Goal: Task Accomplishment & Management: Use online tool/utility

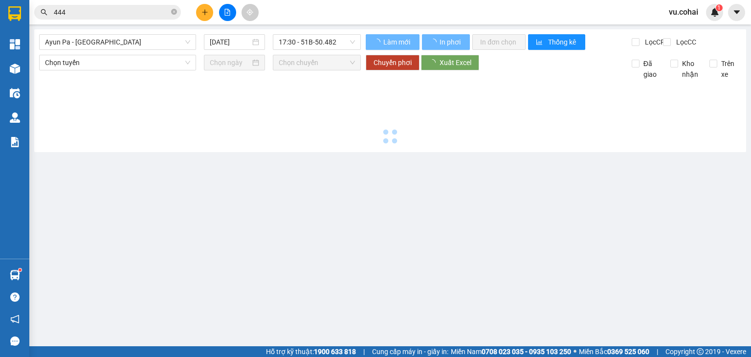
click at [142, 38] on span "Ayun Pa - [GEOGRAPHIC_DATA]" at bounding box center [117, 42] width 145 height 15
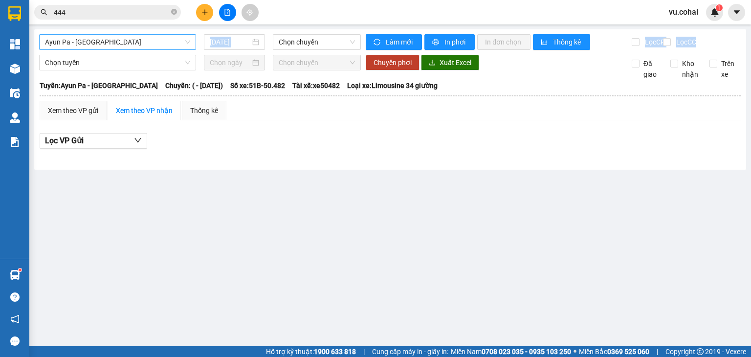
drag, startPoint x: 196, startPoint y: 69, endPoint x: 179, endPoint y: 43, distance: 31.0
click at [179, 43] on div "Ayun Pa - [GEOGRAPHIC_DATA] [DATE] Chọn chuyến Làm mới In phơi In đơn chọn Thốn…" at bounding box center [389, 99] width 711 height 140
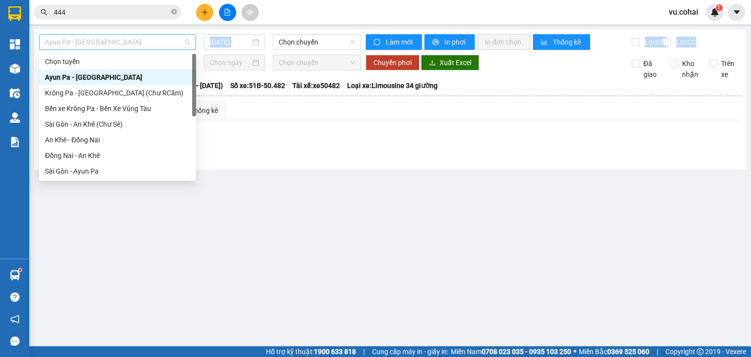
click at [179, 43] on span "Ayun Pa - [GEOGRAPHIC_DATA]" at bounding box center [117, 42] width 145 height 15
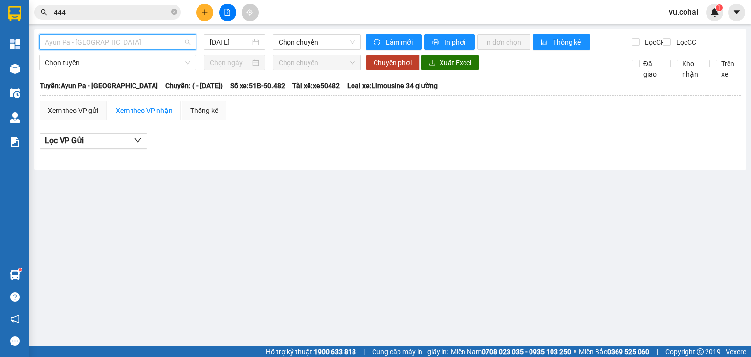
click at [179, 43] on span "Ayun Pa - [GEOGRAPHIC_DATA]" at bounding box center [117, 42] width 145 height 15
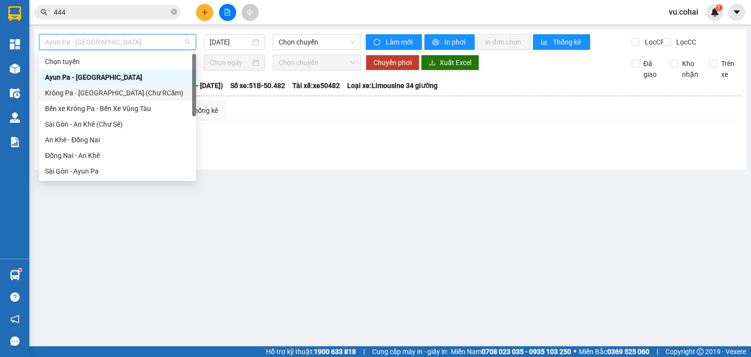
drag, startPoint x: 192, startPoint y: 66, endPoint x: 194, endPoint y: 87, distance: 21.7
click at [194, 87] on div "Chọn tuyến [GEOGRAPHIC_DATA] - [GEOGRAPHIC_DATA] [GEOGRAPHIC_DATA] - [GEOGRAPHI…" at bounding box center [117, 116] width 157 height 125
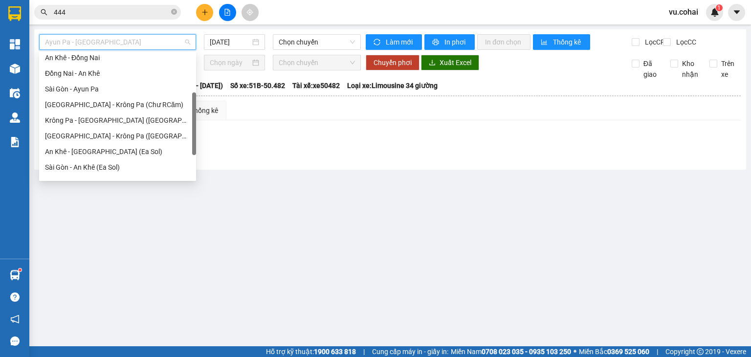
drag, startPoint x: 194, startPoint y: 87, endPoint x: 188, endPoint y: 126, distance: 38.7
click at [188, 126] on div "An Khê - Đồng Nai Đồng Nai - An Khê [GEOGRAPHIC_DATA] - [GEOGRAPHIC_DATA] Pa [G…" at bounding box center [117, 116] width 157 height 125
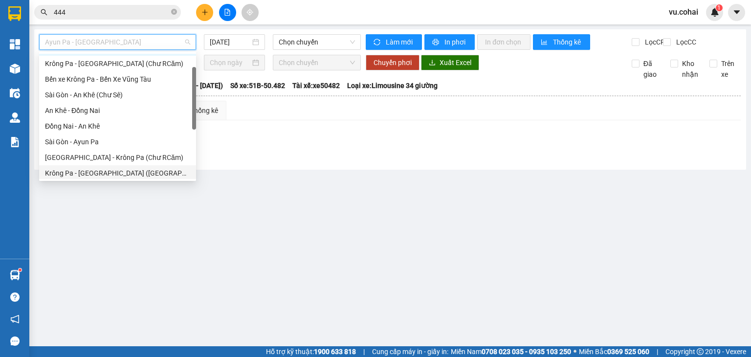
drag, startPoint x: 193, startPoint y: 114, endPoint x: 187, endPoint y: 88, distance: 26.2
click at [187, 88] on div "Ayun Pa - [GEOGRAPHIC_DATA] Krông Pa - [GEOGRAPHIC_DATA] (Chư RCăm) Bến xe Krôn…" at bounding box center [117, 116] width 157 height 125
click at [151, 93] on div "Sài Gòn - An Khê (Chư Sê)" at bounding box center [117, 94] width 145 height 11
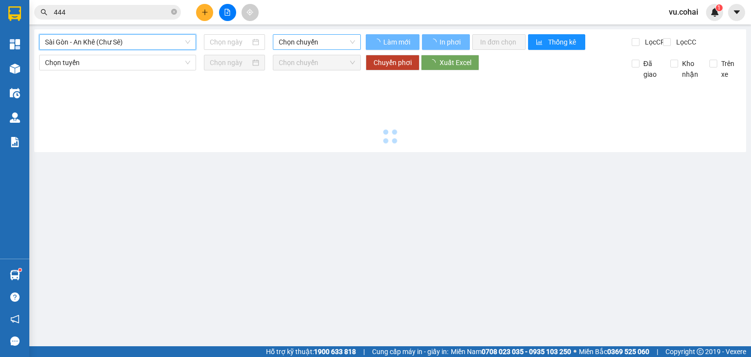
type input "[DATE]"
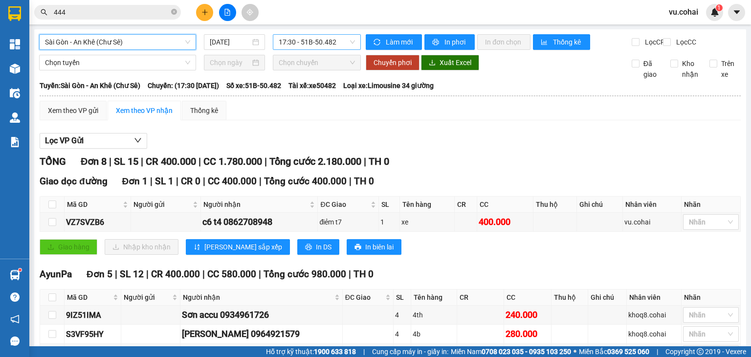
click at [311, 42] on span "17:30 - 51B-50.482" at bounding box center [317, 42] width 77 height 15
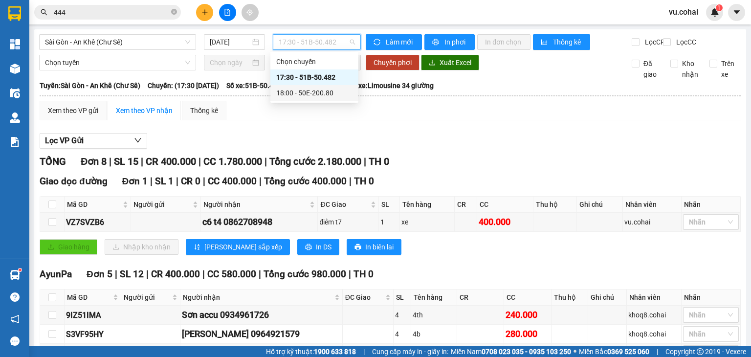
click at [330, 90] on div "18:00 - 50E-200.80" at bounding box center [314, 92] width 76 height 11
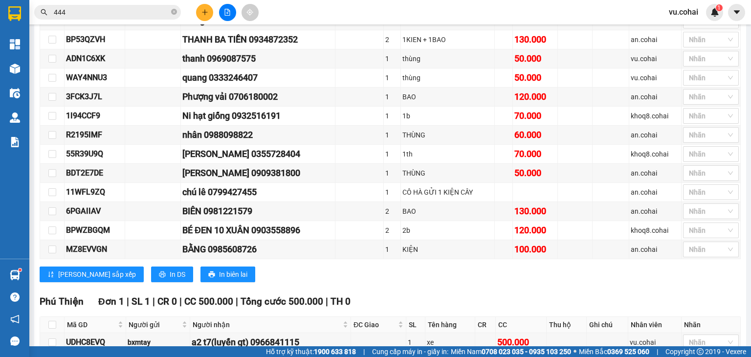
scroll to position [520, 0]
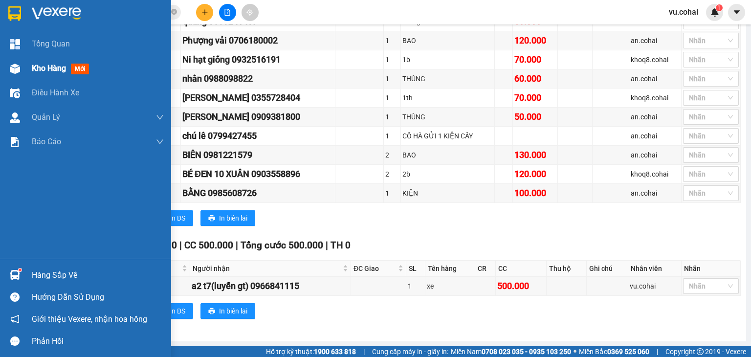
click at [44, 74] on div "Kho hàng mới" at bounding box center [62, 68] width 61 height 12
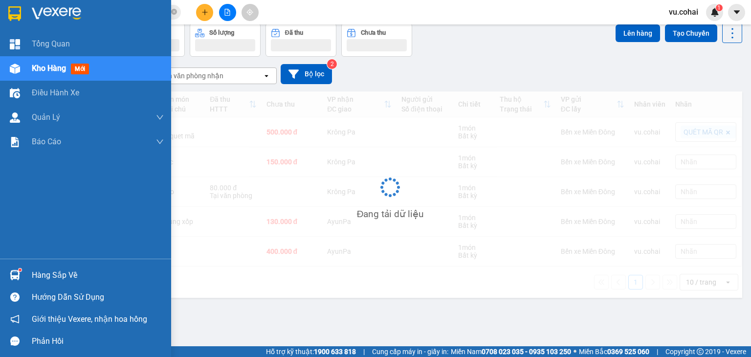
scroll to position [45, 0]
